Goal: Information Seeking & Learning: Learn about a topic

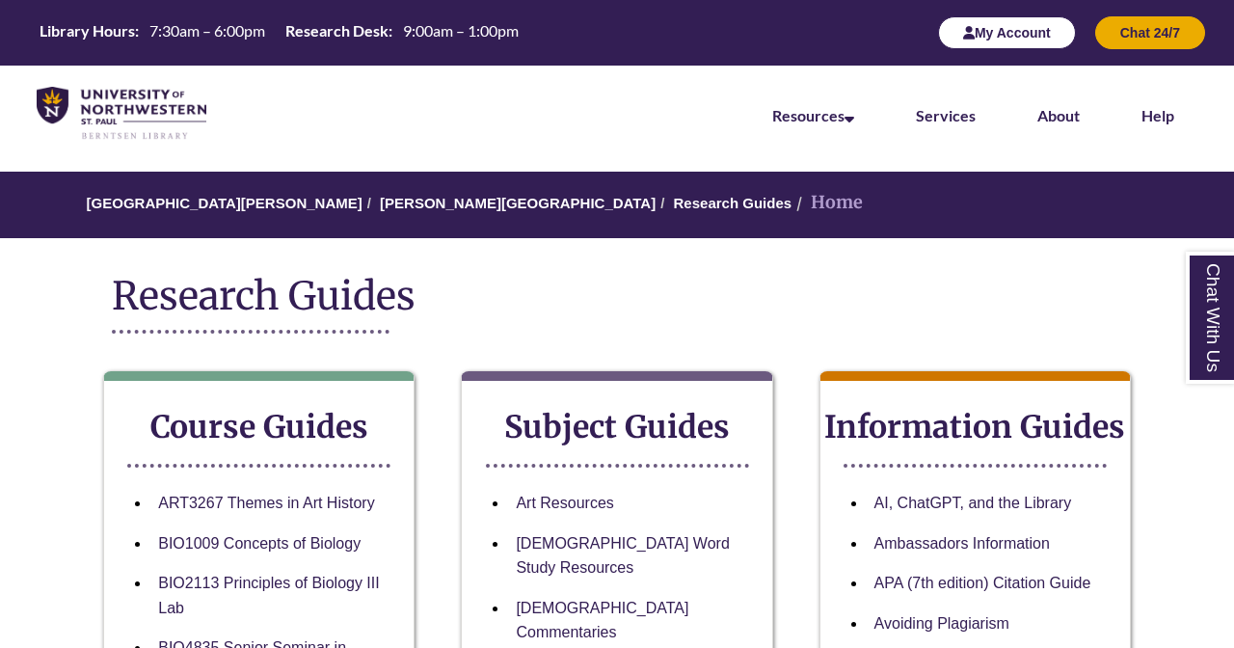
click at [1037, 30] on button "My Account" at bounding box center [1007, 32] width 138 height 33
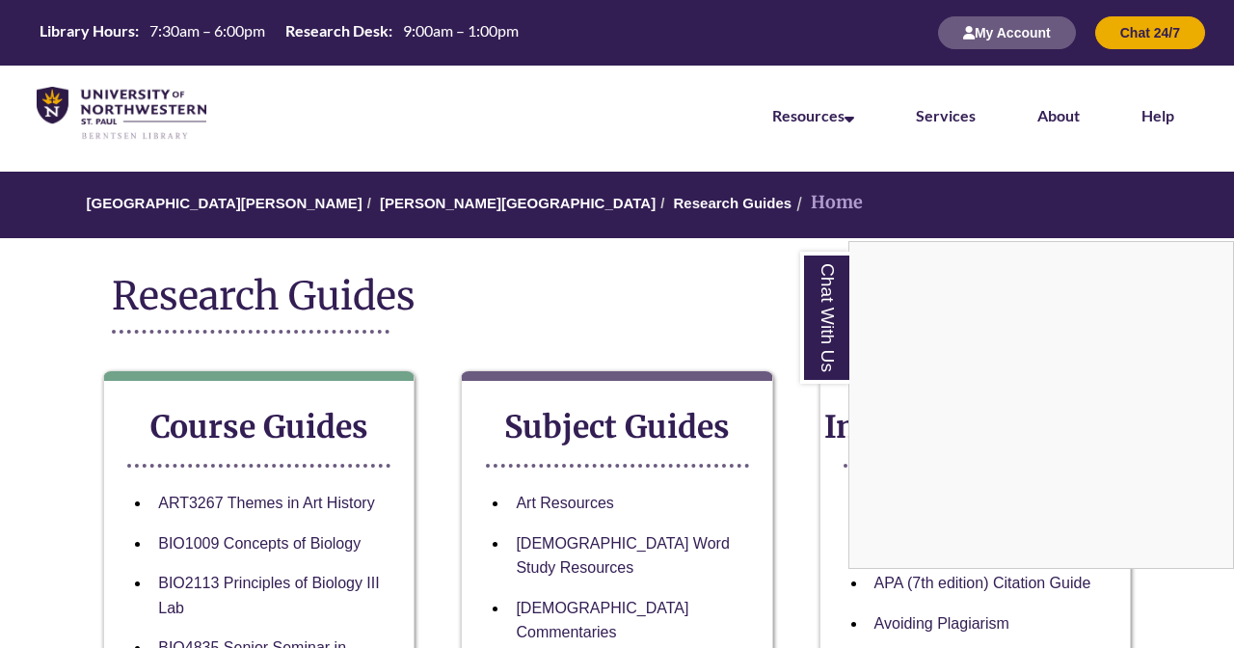
click at [764, 306] on div "Chat With Us" at bounding box center [617, 324] width 1234 height 648
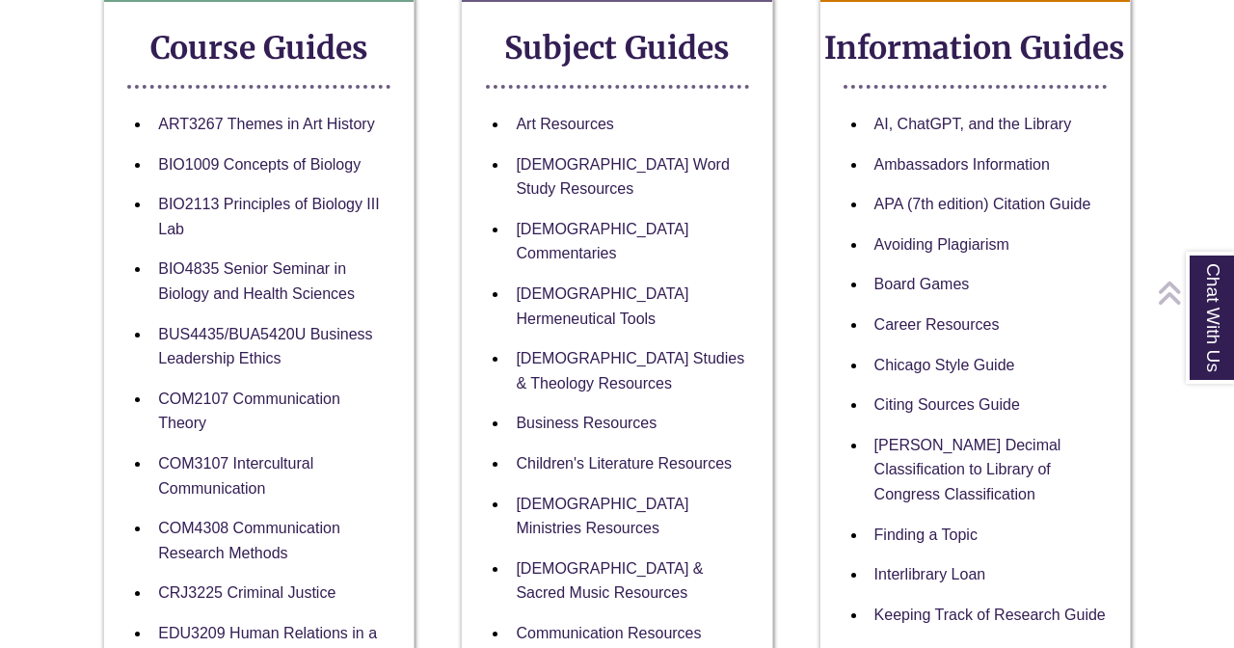
scroll to position [380, 0]
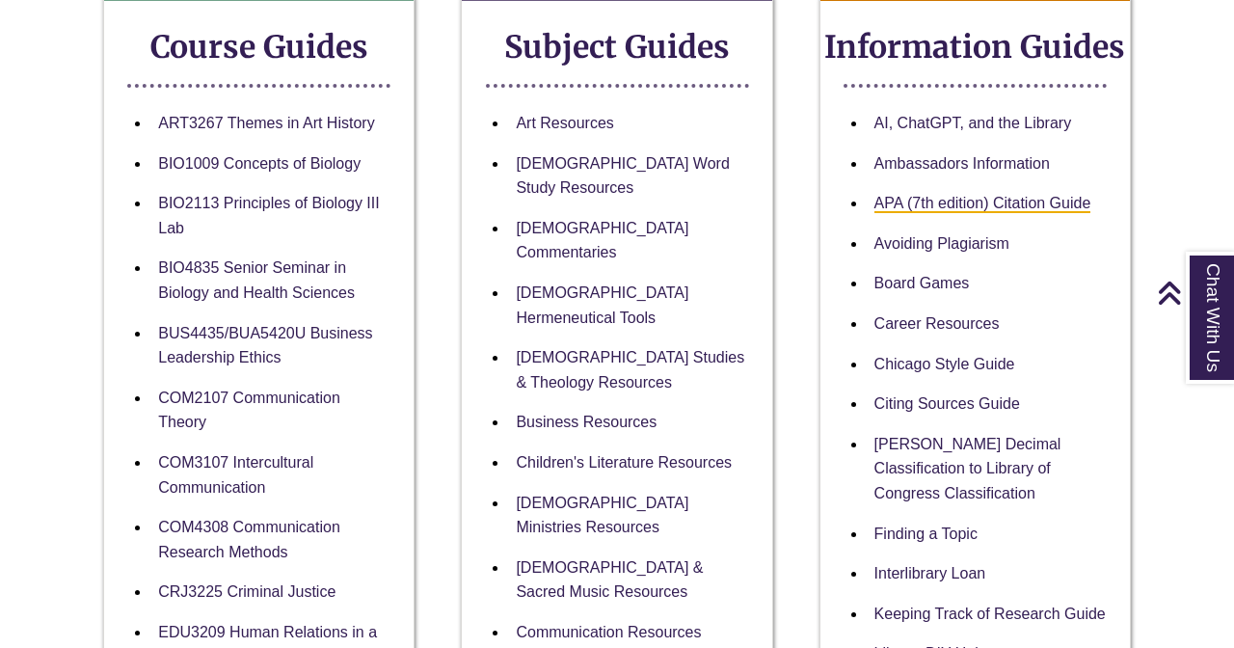
drag, startPoint x: 951, startPoint y: 200, endPoint x: 902, endPoint y: 195, distance: 49.4
click at [910, 200] on link "APA (7th edition) Citation Guide" at bounding box center [983, 204] width 217 height 18
